Goal: Find specific page/section: Find specific page/section

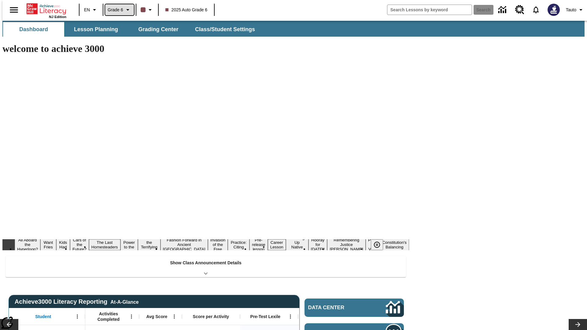
click at [117, 10] on span "Grade 6" at bounding box center [116, 10] width 16 height 6
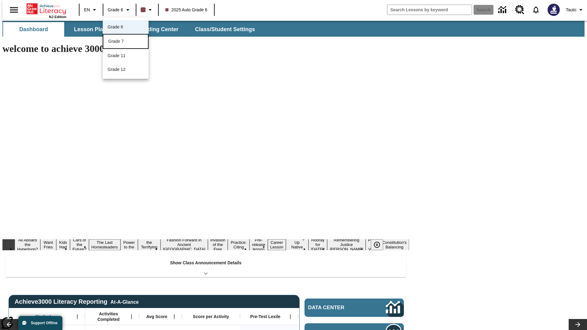
click at [126, 42] on div "Grade 7" at bounding box center [125, 41] width 35 height 6
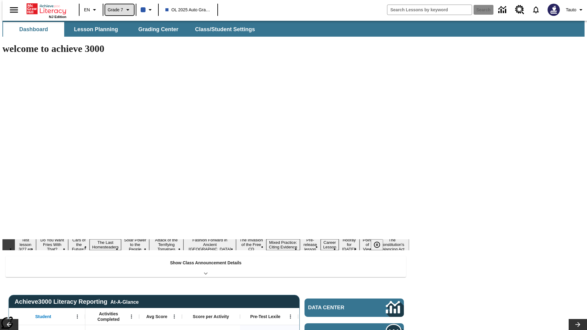
click at [117, 10] on span "Grade 7" at bounding box center [116, 10] width 16 height 6
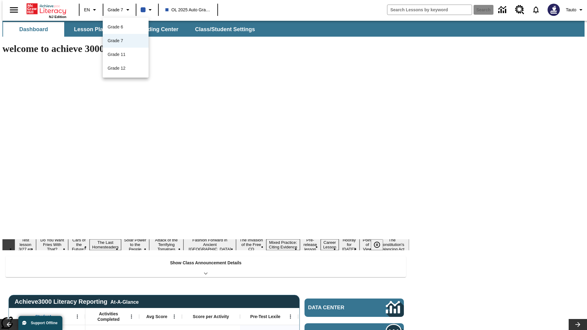
click at [293, 165] on div at bounding box center [293, 165] width 587 height 330
click at [93, 29] on button "Lesson Planning" at bounding box center [95, 29] width 61 height 15
